Goal: Task Accomplishment & Management: Manage account settings

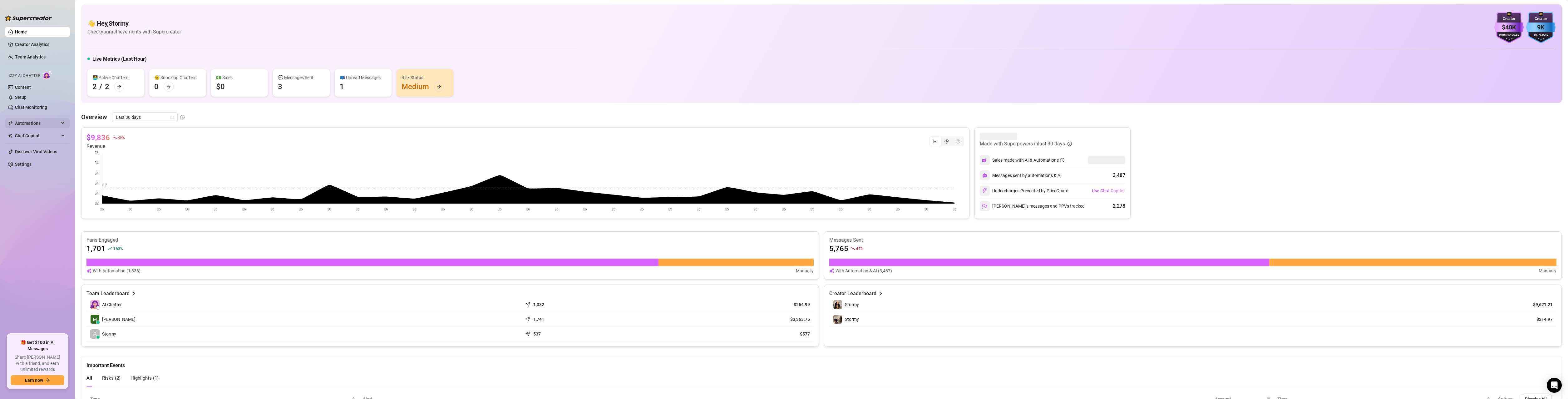
click at [31, 121] on span "Automations" at bounding box center [37, 123] width 44 height 10
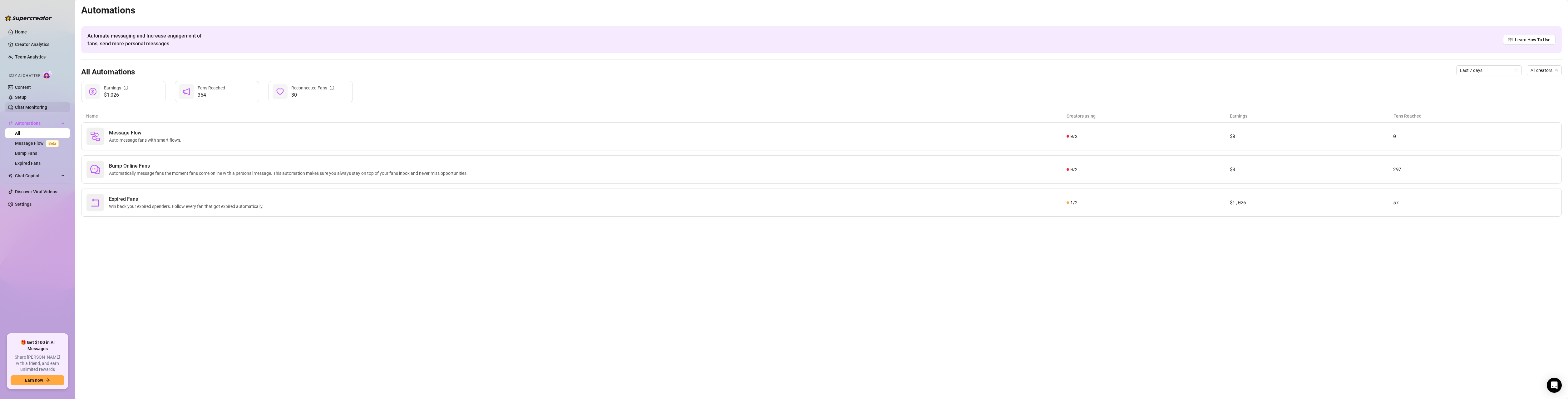
click at [40, 105] on link "Chat Monitoring" at bounding box center [31, 107] width 32 height 5
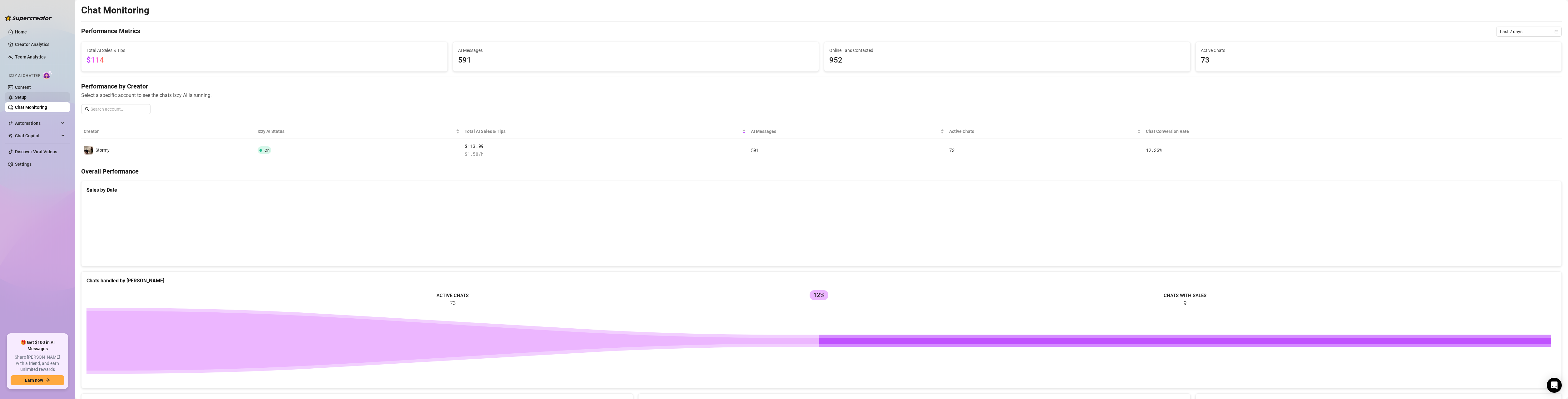
click at [27, 94] on link "Setup" at bounding box center [21, 97] width 12 height 5
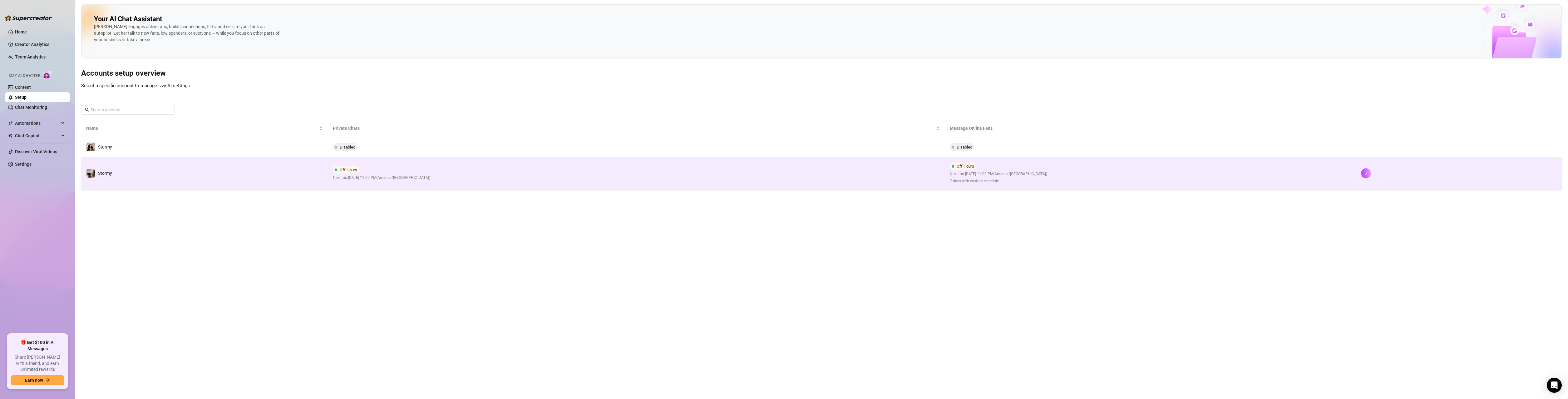
click at [407, 171] on div "Off Hours Next run: [DATE] 11:00 PM ( [GEOGRAPHIC_DATA]/[GEOGRAPHIC_DATA] )" at bounding box center [382, 173] width 97 height 15
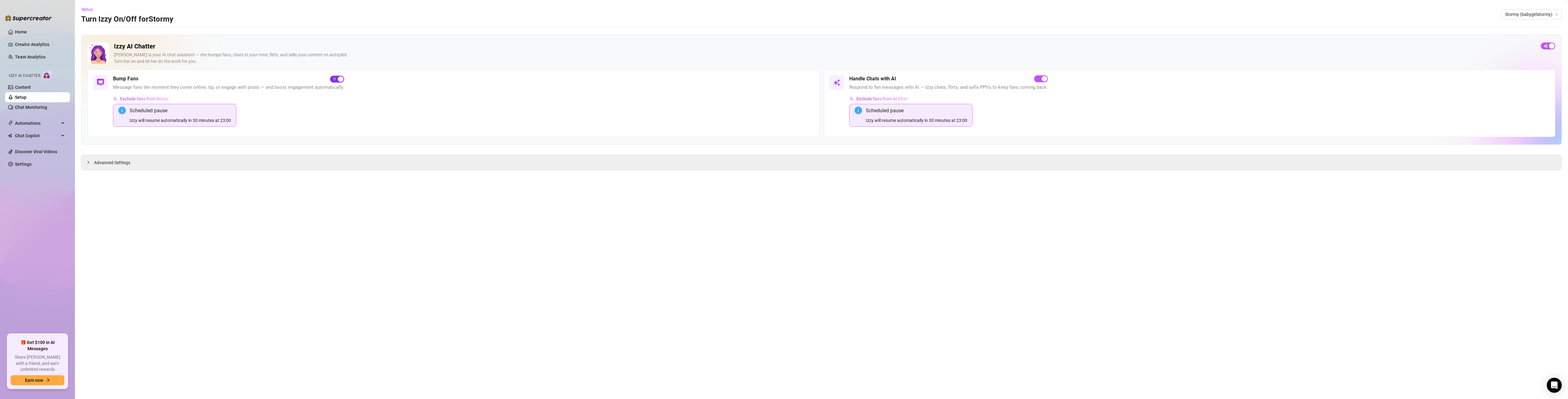
click at [340, 80] on div "button" at bounding box center [340, 79] width 5 height 5
click at [1039, 77] on button "button" at bounding box center [1041, 79] width 14 height 7
